Goal: Information Seeking & Learning: Check status

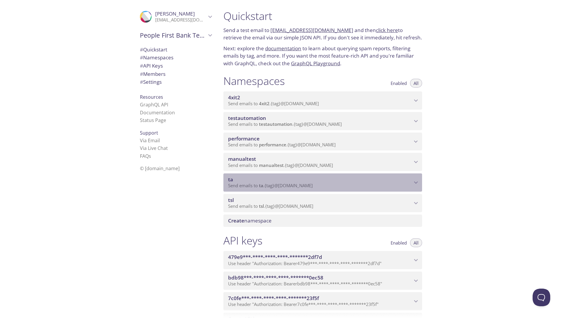
click at [416, 183] on icon "ta namespace" at bounding box center [416, 182] width 4 height 2
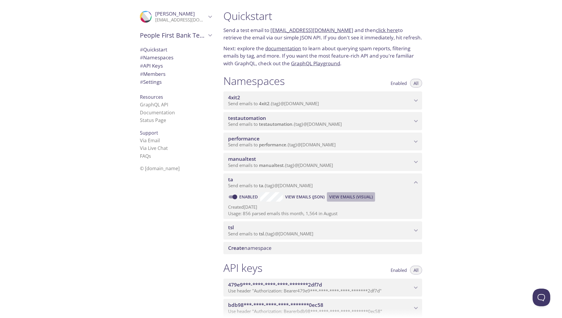
click at [355, 195] on span "View Emails (Visual)" at bounding box center [351, 196] width 44 height 7
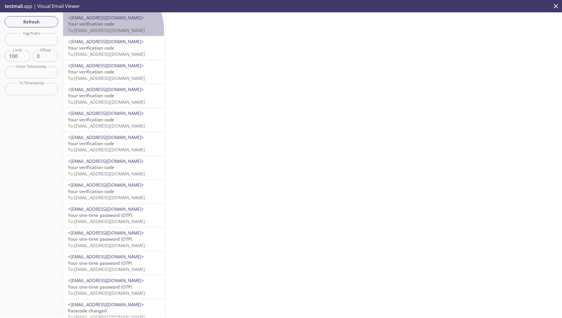
click at [104, 31] on span "To: ta.600500194@inbox.testmail.app" at bounding box center [106, 30] width 77 height 6
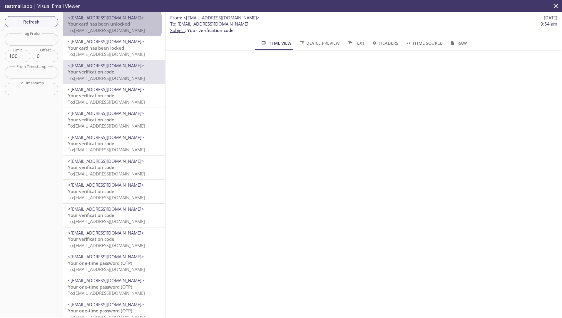
click at [101, 24] on span "Your card has been unlocked" at bounding box center [99, 24] width 62 height 6
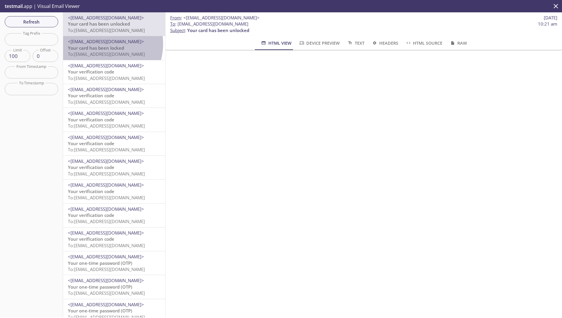
click at [100, 44] on span "<[EMAIL_ADDRESS][DOMAIN_NAME]>" at bounding box center [106, 42] width 76 height 6
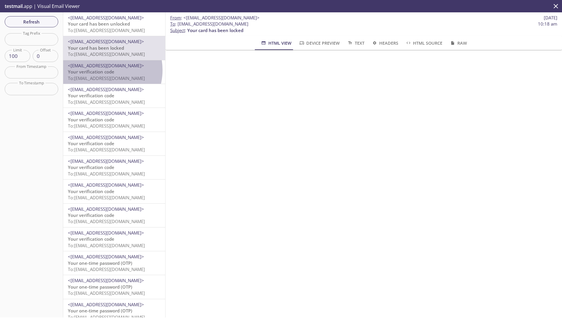
click at [102, 70] on span "Your verification code" at bounding box center [91, 72] width 46 height 6
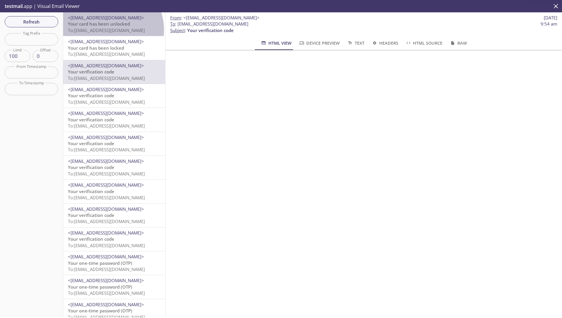
click at [106, 30] on span "To: [EMAIL_ADDRESS][DOMAIN_NAME]" at bounding box center [106, 30] width 77 height 6
click at [111, 25] on span "Your card has been unlocked" at bounding box center [99, 24] width 62 height 6
